Goal: Information Seeking & Learning: Compare options

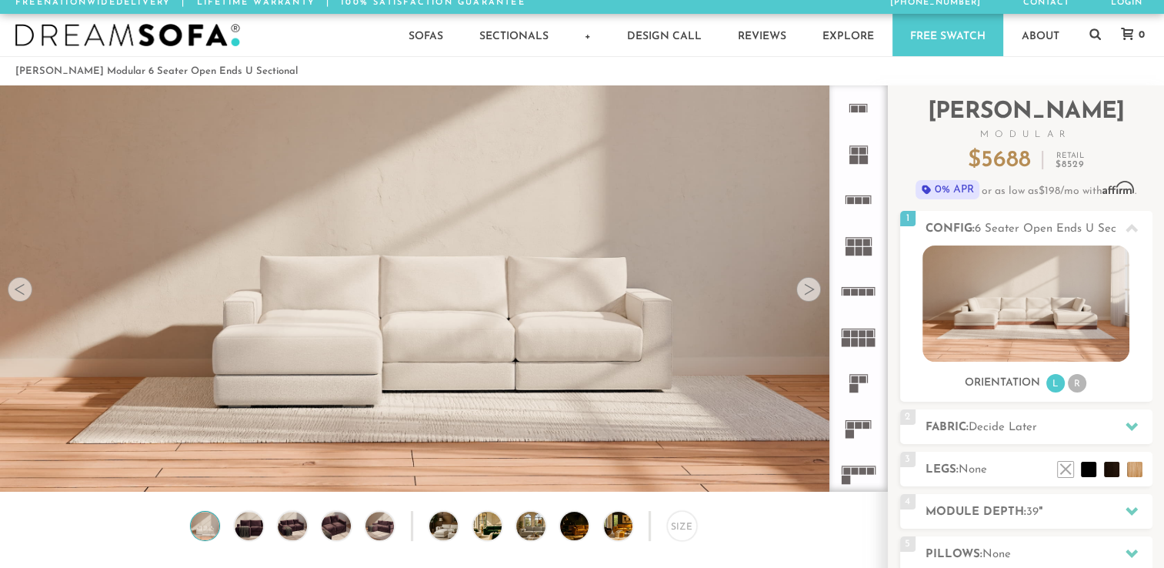
scroll to position [6, 0]
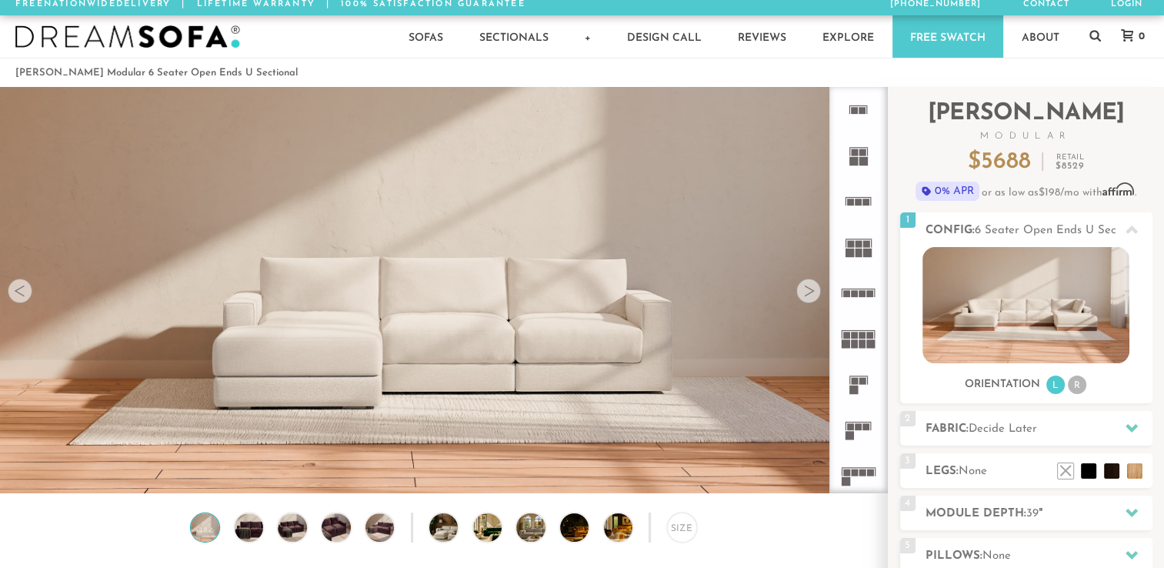
click at [810, 294] on div at bounding box center [809, 291] width 25 height 25
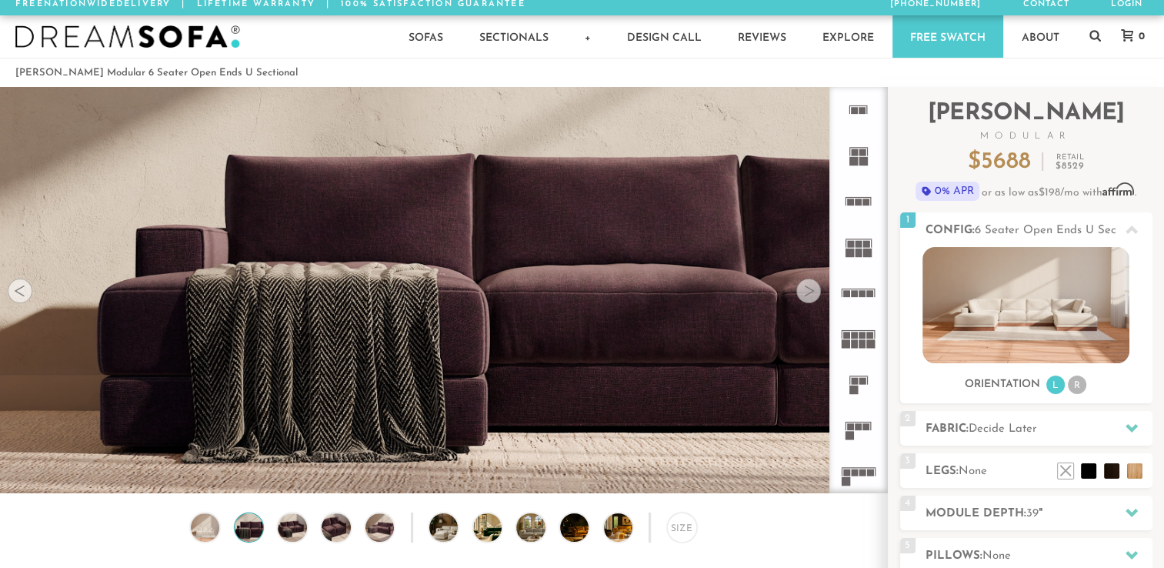
click at [810, 294] on div at bounding box center [809, 291] width 25 height 25
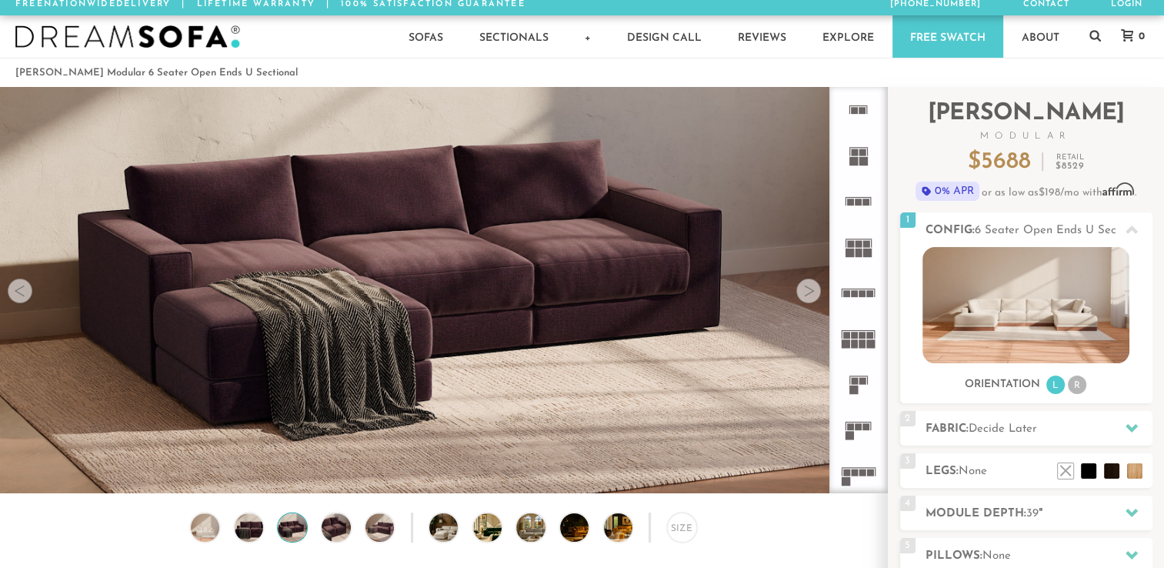
click at [810, 294] on div at bounding box center [809, 291] width 25 height 25
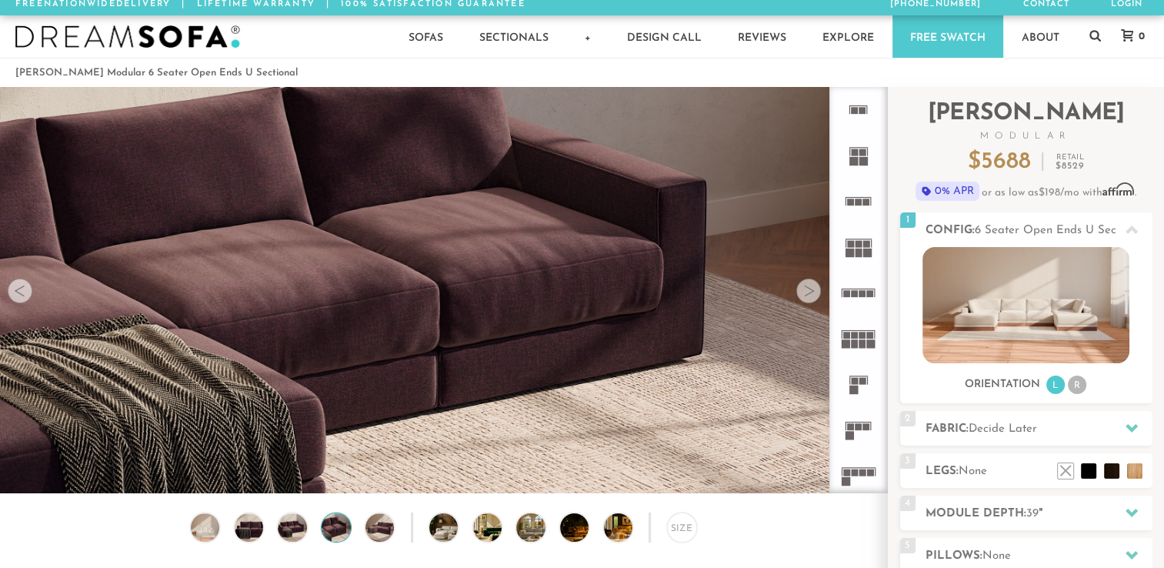
click at [810, 294] on div at bounding box center [809, 291] width 25 height 25
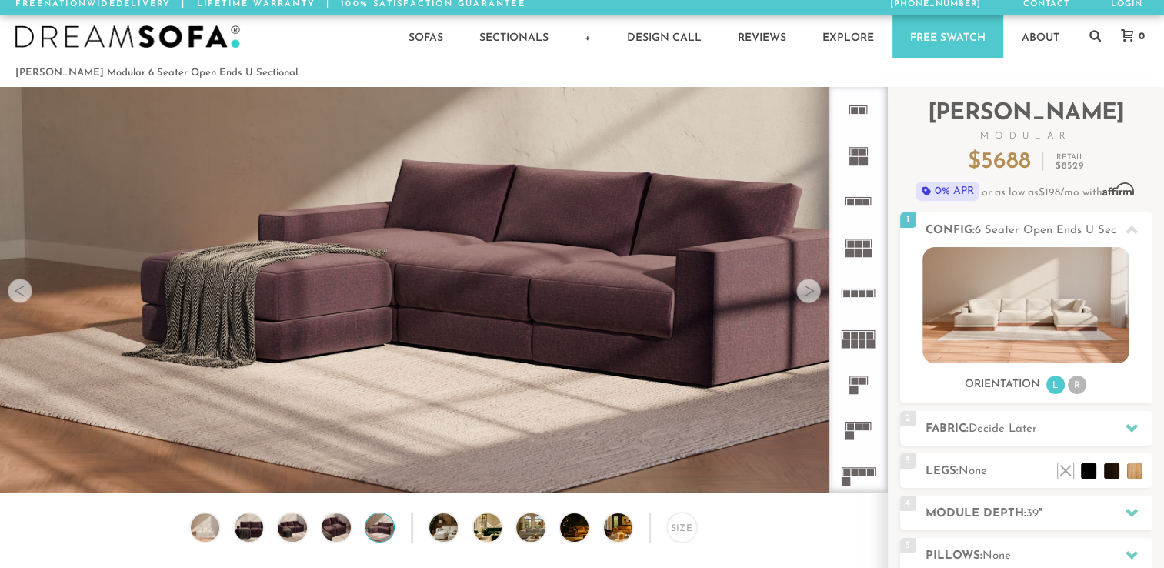
click at [810, 294] on div at bounding box center [809, 291] width 25 height 25
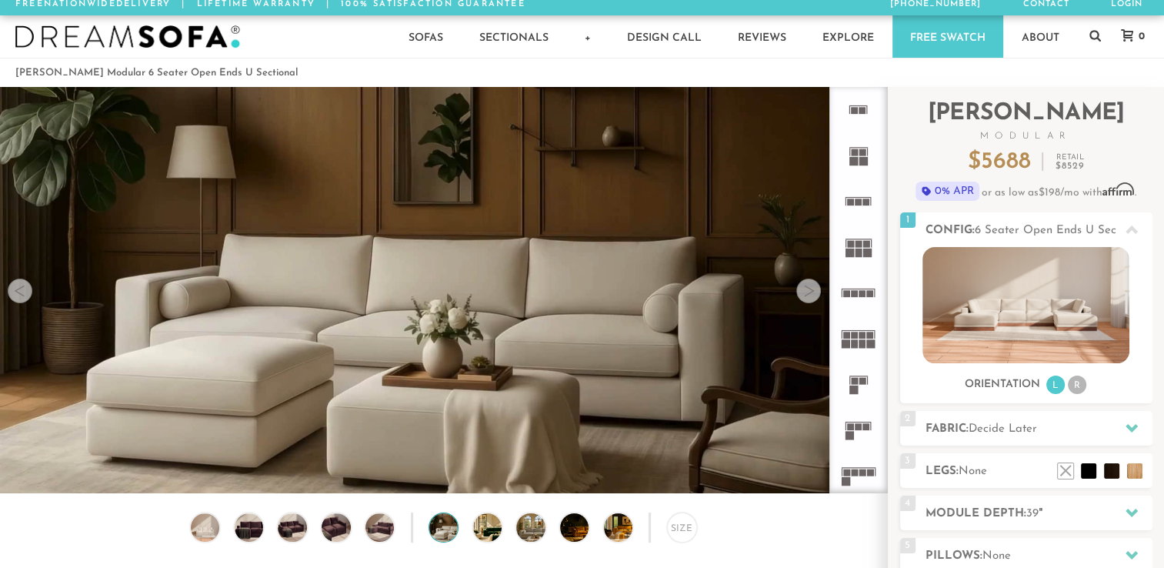
click at [810, 294] on div at bounding box center [809, 291] width 25 height 25
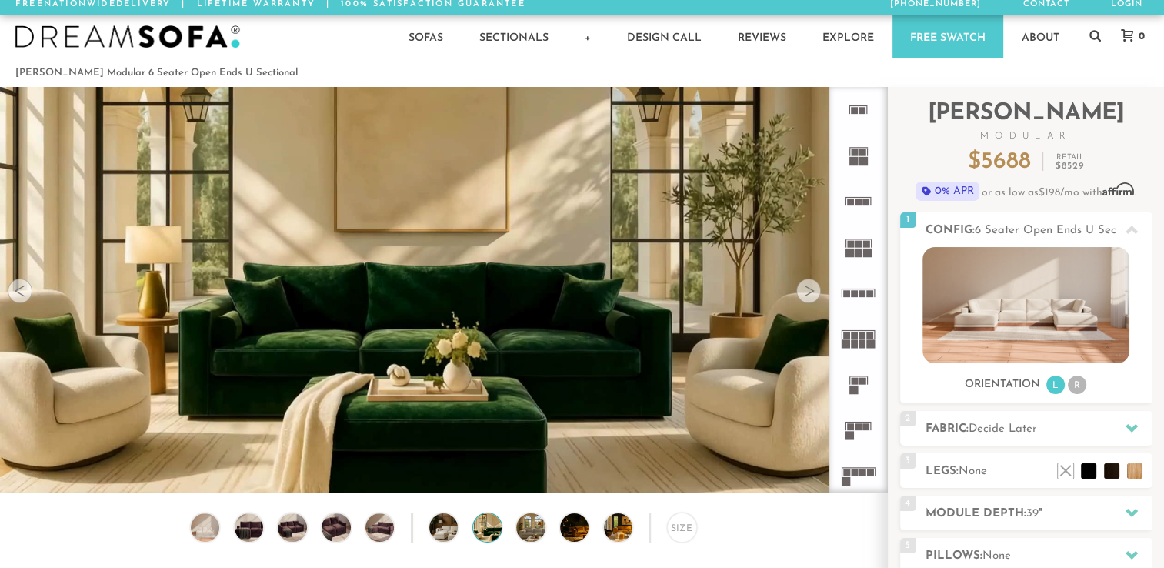
click at [810, 294] on div at bounding box center [809, 291] width 25 height 25
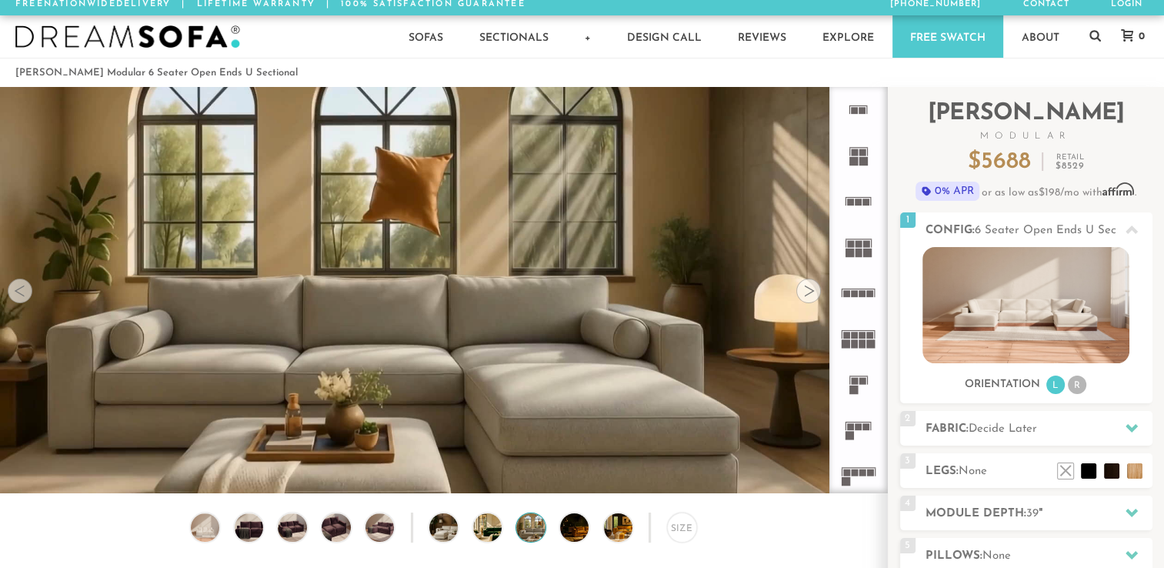
click at [810, 294] on div at bounding box center [809, 291] width 25 height 25
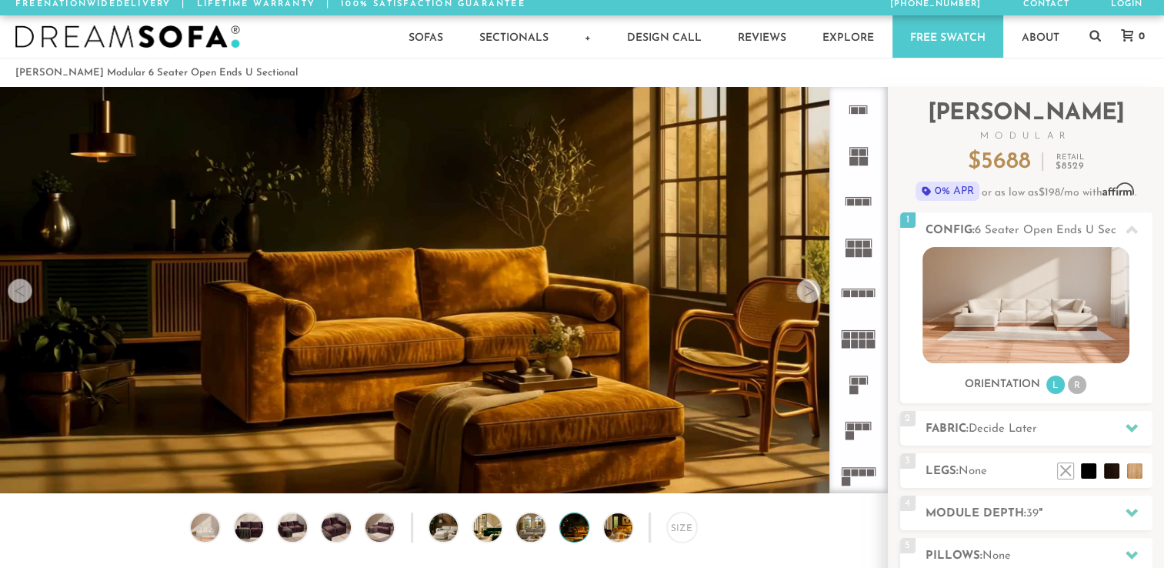
click at [810, 294] on div at bounding box center [809, 291] width 25 height 25
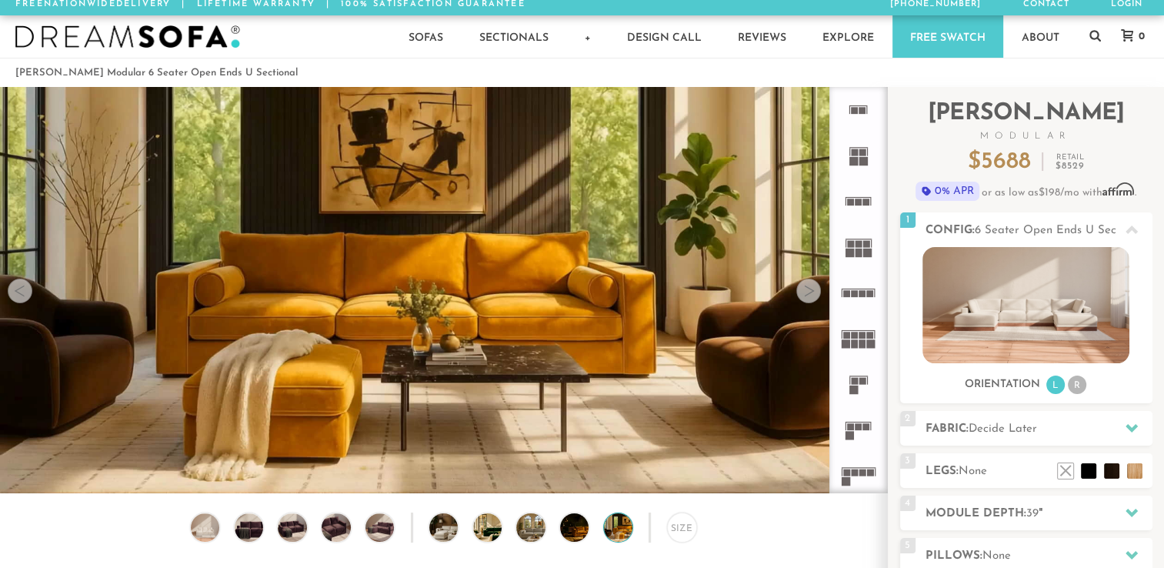
click at [857, 346] on rect at bounding box center [854, 343] width 7 height 8
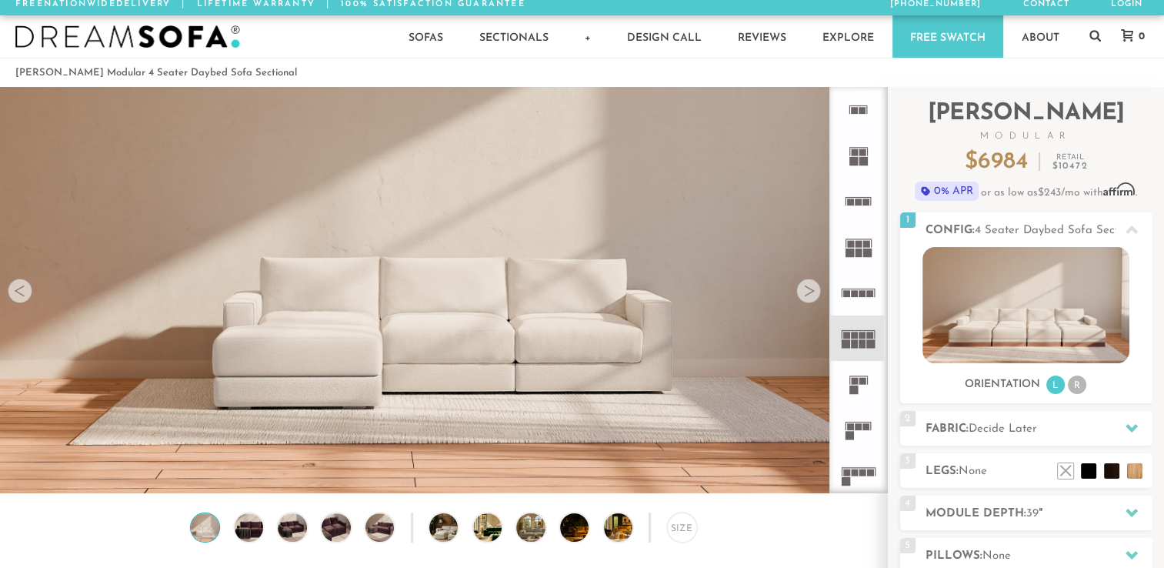
click at [859, 251] on rect at bounding box center [859, 253] width 7 height 8
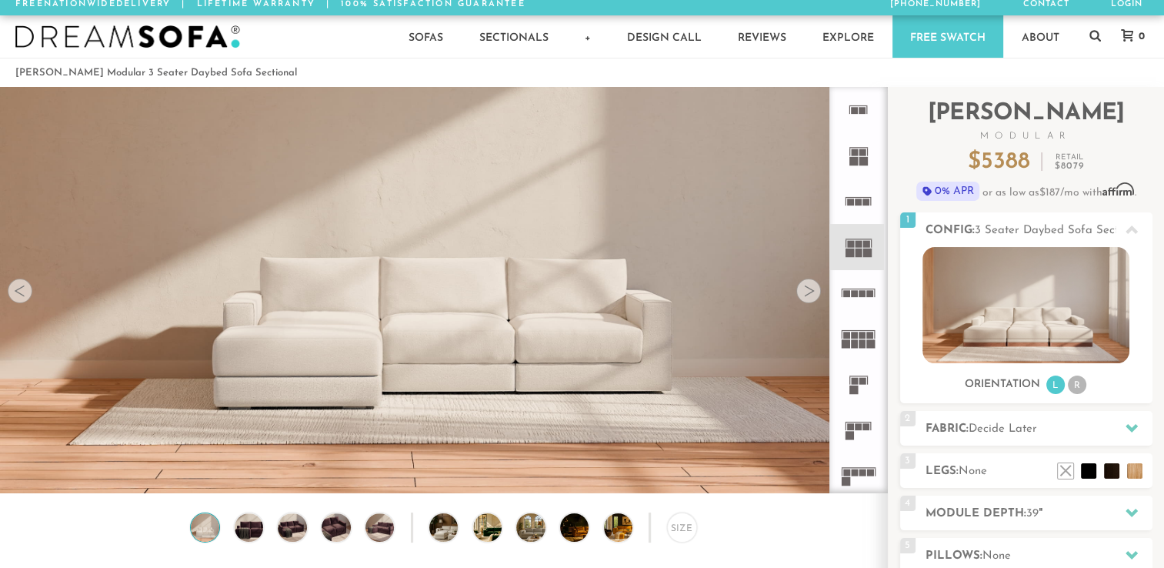
click at [860, 292] on rect at bounding box center [863, 293] width 7 height 7
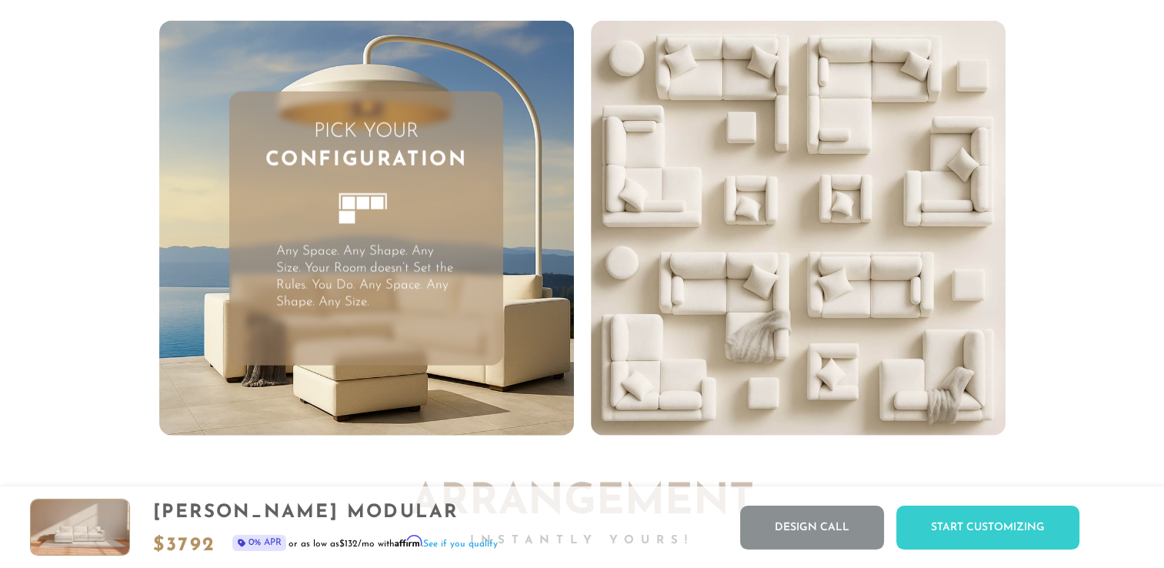
scroll to position [3906, 0]
